Goal: Find specific fact: Locate a discrete piece of known information

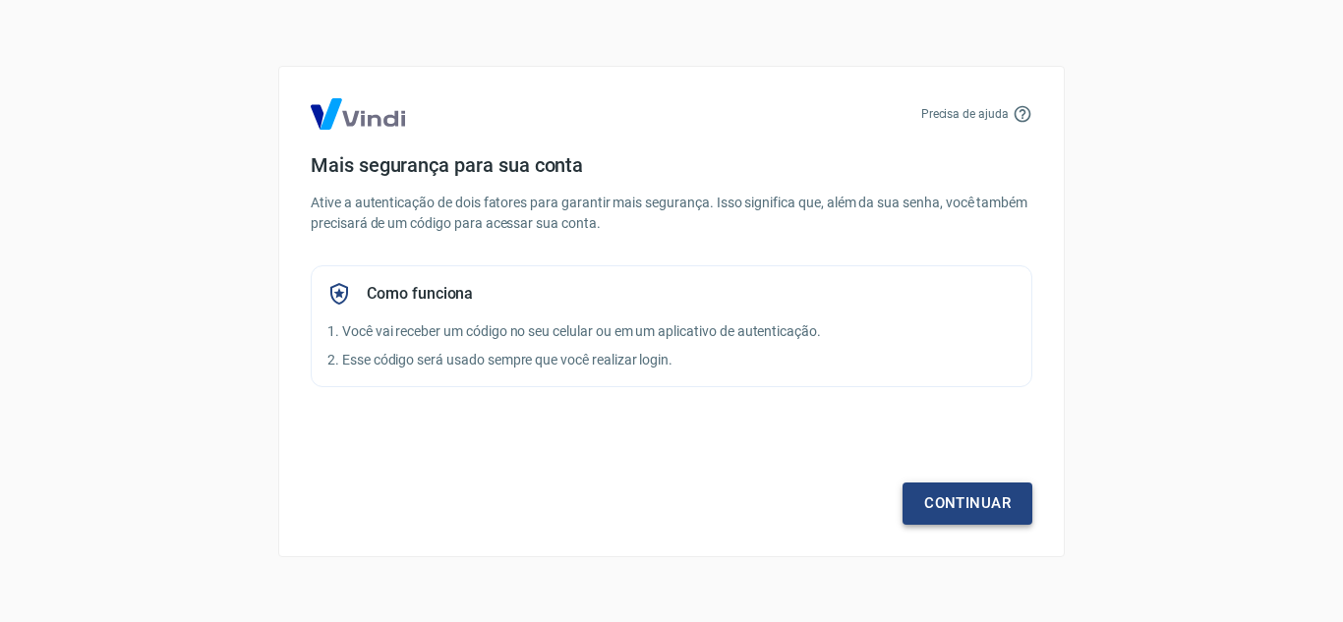
click at [973, 519] on link "Continuar" at bounding box center [968, 503] width 130 height 41
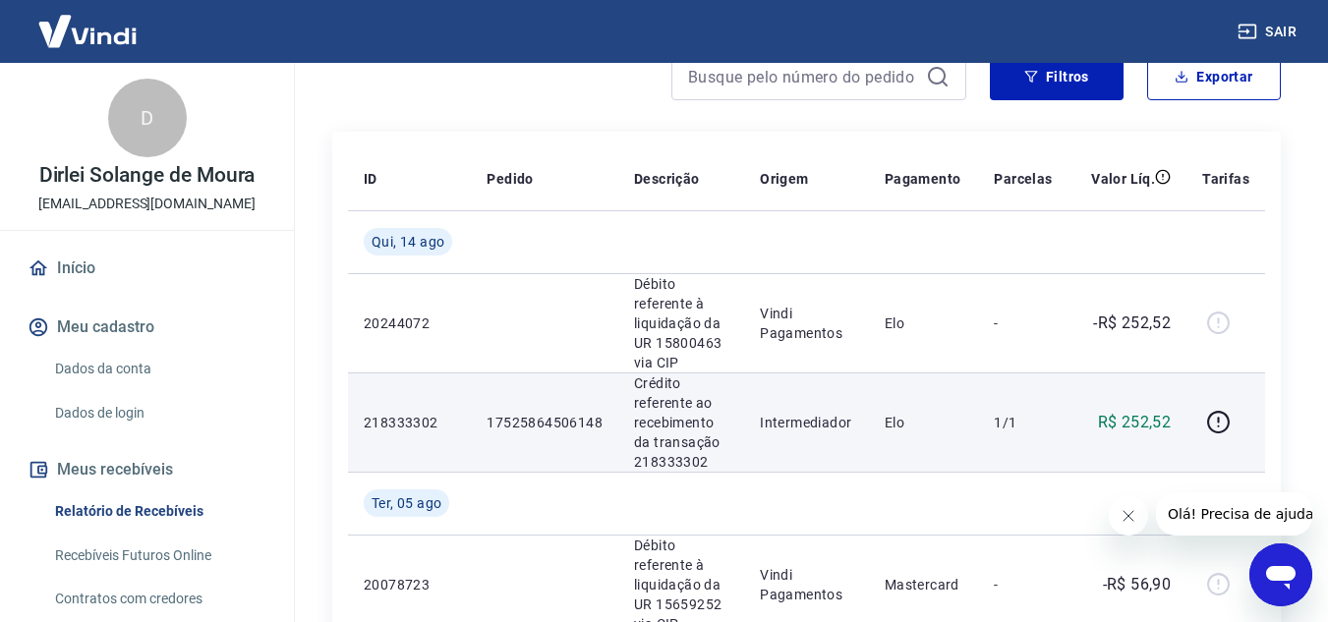
scroll to position [197, 0]
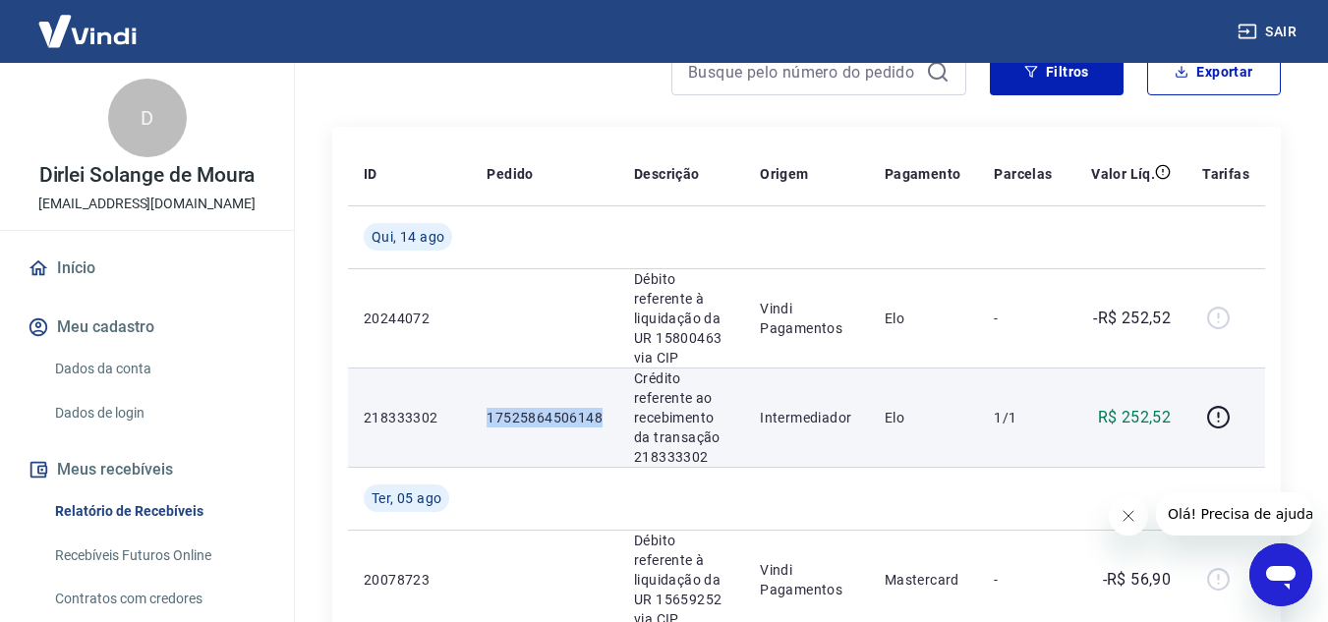
drag, startPoint x: 489, startPoint y: 411, endPoint x: 601, endPoint y: 417, distance: 112.2
click at [601, 417] on td "17525864506148" at bounding box center [544, 417] width 147 height 99
copy p "17525864506148"
